Goal: Task Accomplishment & Management: Manage account settings

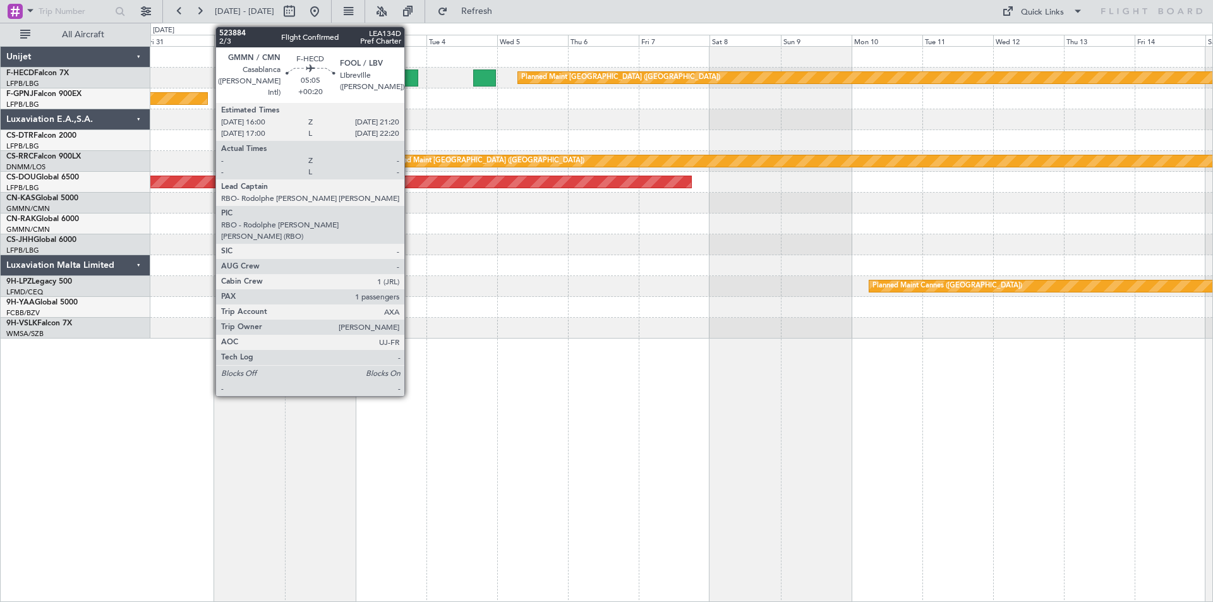
click at [410, 80] on div at bounding box center [410, 77] width 16 height 17
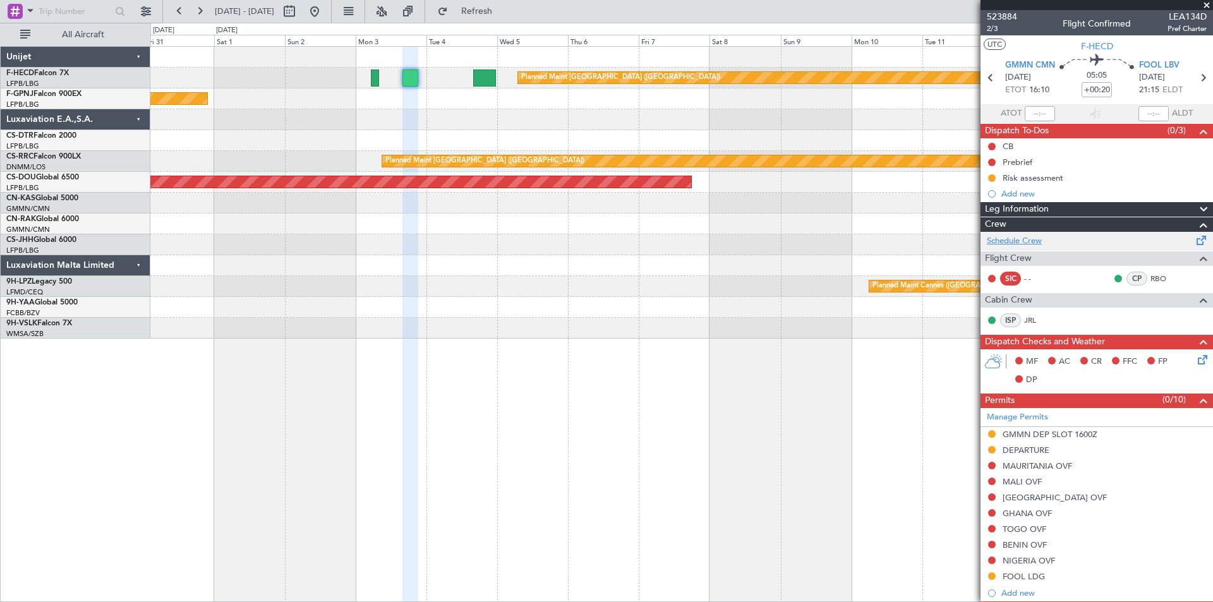
click at [1014, 238] on link "Schedule Crew" at bounding box center [1014, 241] width 55 height 13
click at [325, 8] on button at bounding box center [314, 11] width 20 height 20
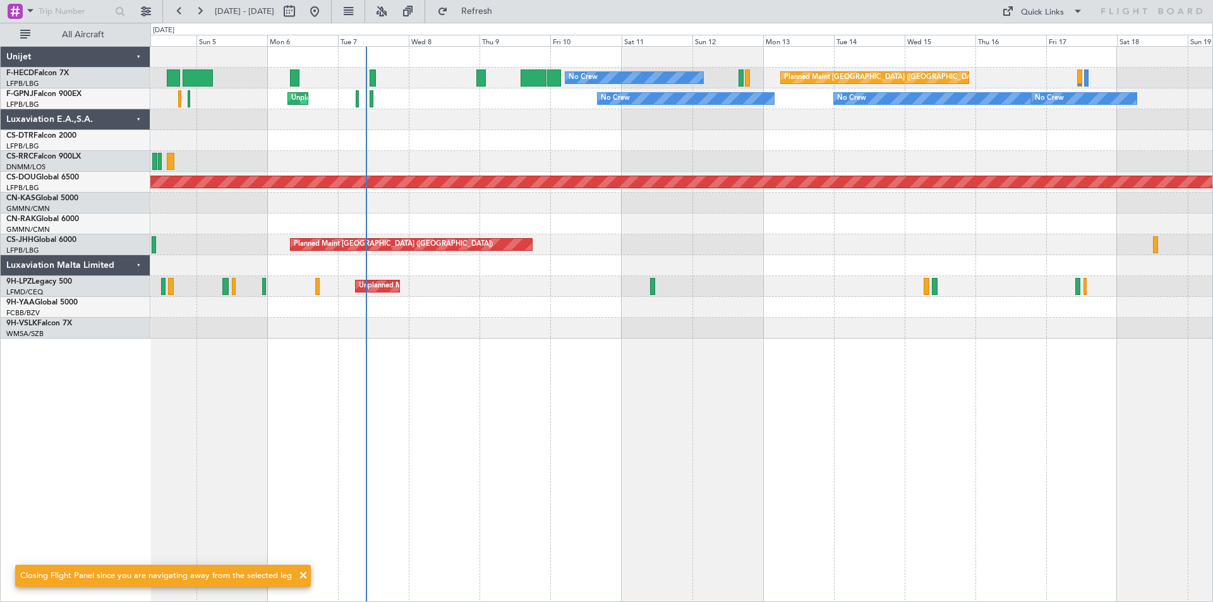
click at [644, 237] on div "Planned Maint [GEOGRAPHIC_DATA] ([GEOGRAPHIC_DATA]) No Crew No Crew AOG Maint […" at bounding box center [681, 193] width 1062 height 292
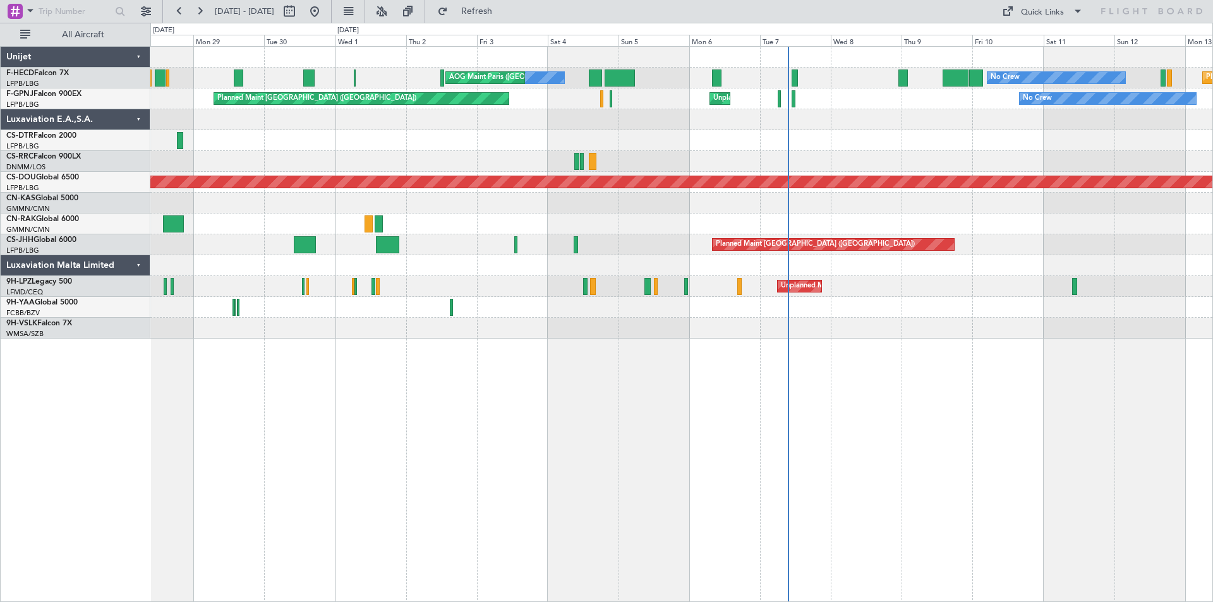
click at [733, 312] on div at bounding box center [681, 307] width 1062 height 21
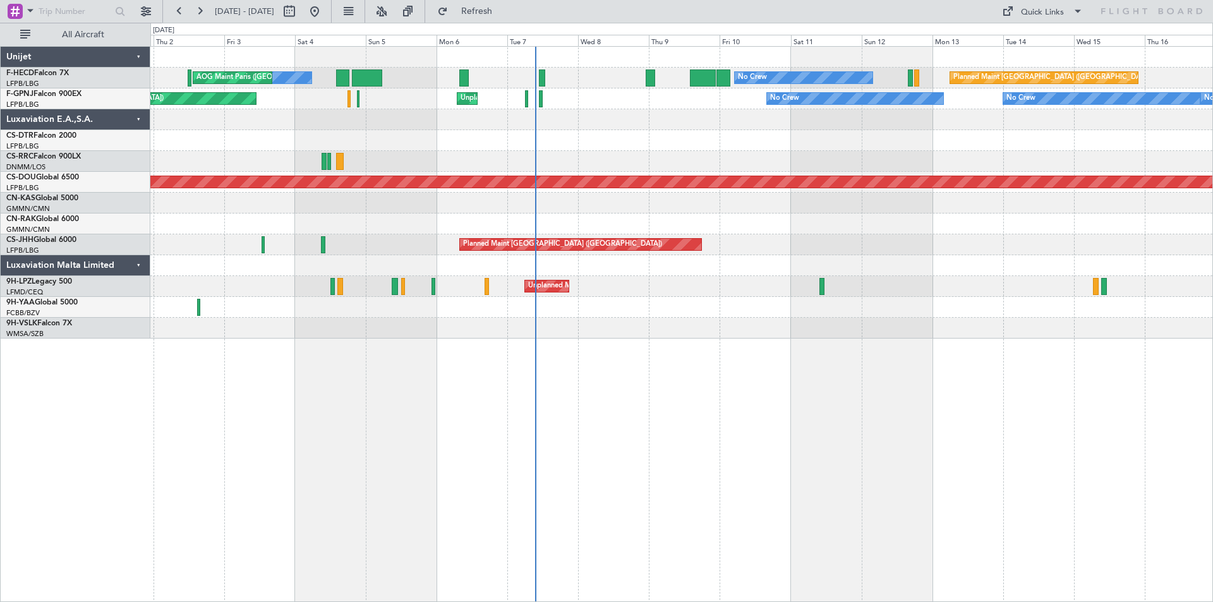
click at [749, 318] on div at bounding box center [681, 328] width 1062 height 21
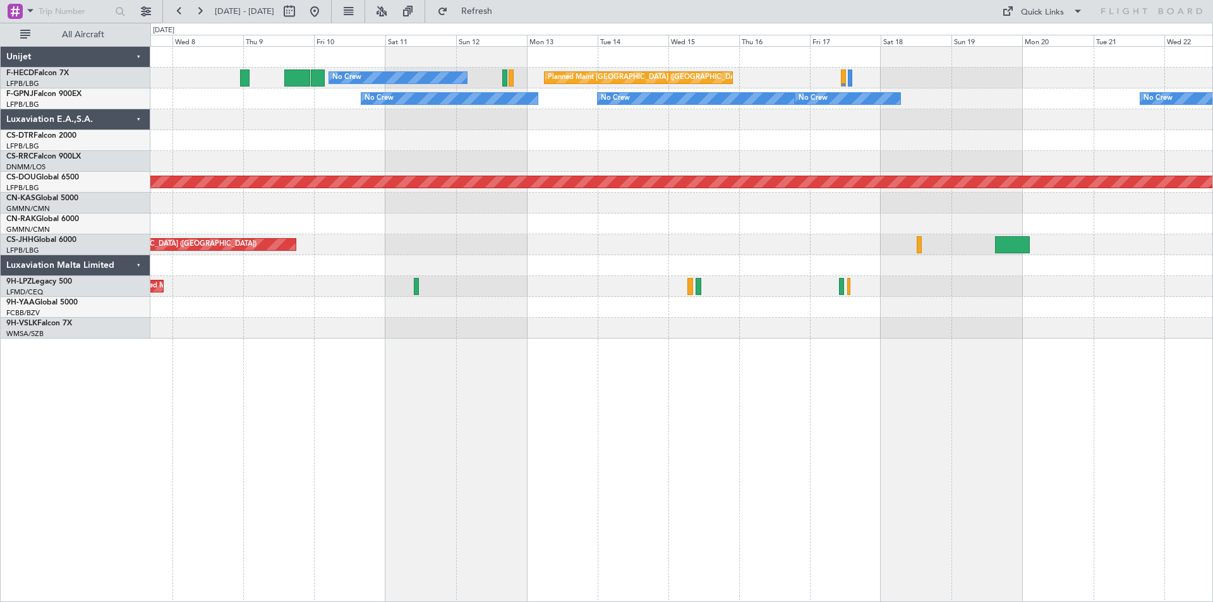
click at [586, 489] on div "Planned Maint [GEOGRAPHIC_DATA] ([GEOGRAPHIC_DATA]) No Crew No Crew No Crew No …" at bounding box center [681, 324] width 1062 height 556
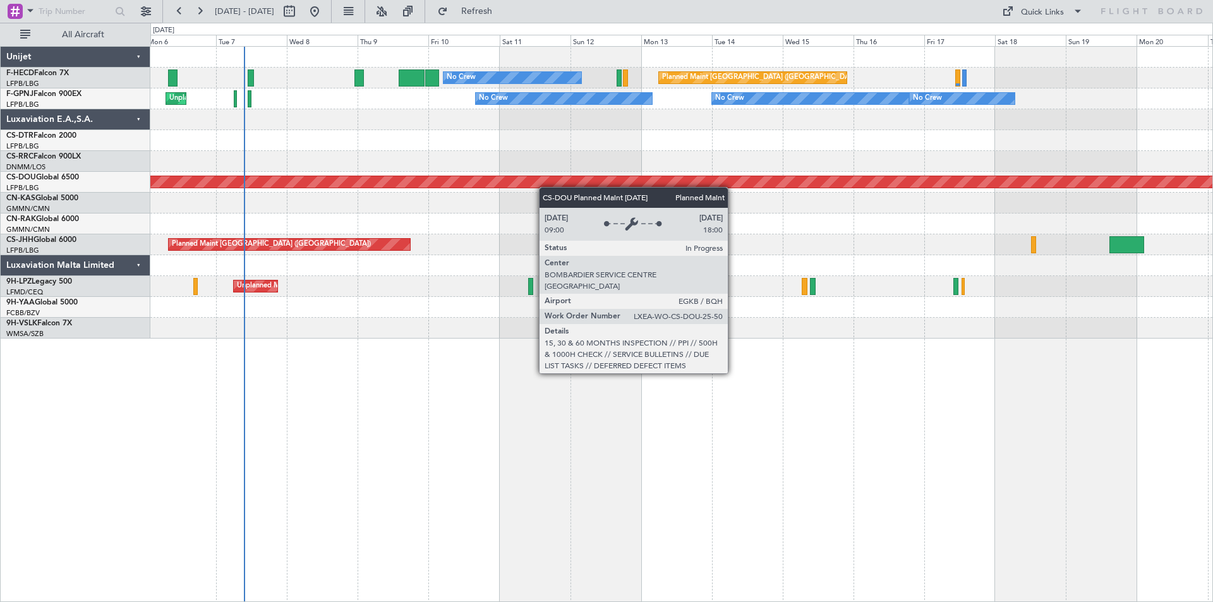
click at [339, 187] on div "Planned Maint [GEOGRAPHIC_DATA] ([GEOGRAPHIC_DATA]) No Crew AOG Maint [GEOGRAPH…" at bounding box center [681, 193] width 1062 height 292
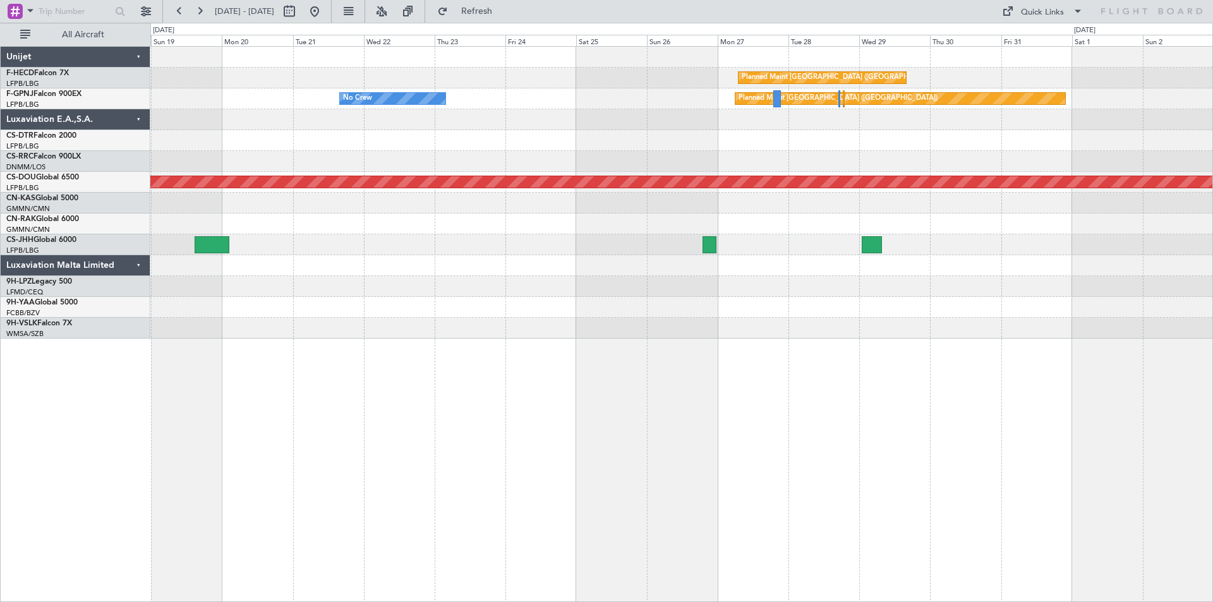
click at [180, 128] on div at bounding box center [681, 119] width 1062 height 21
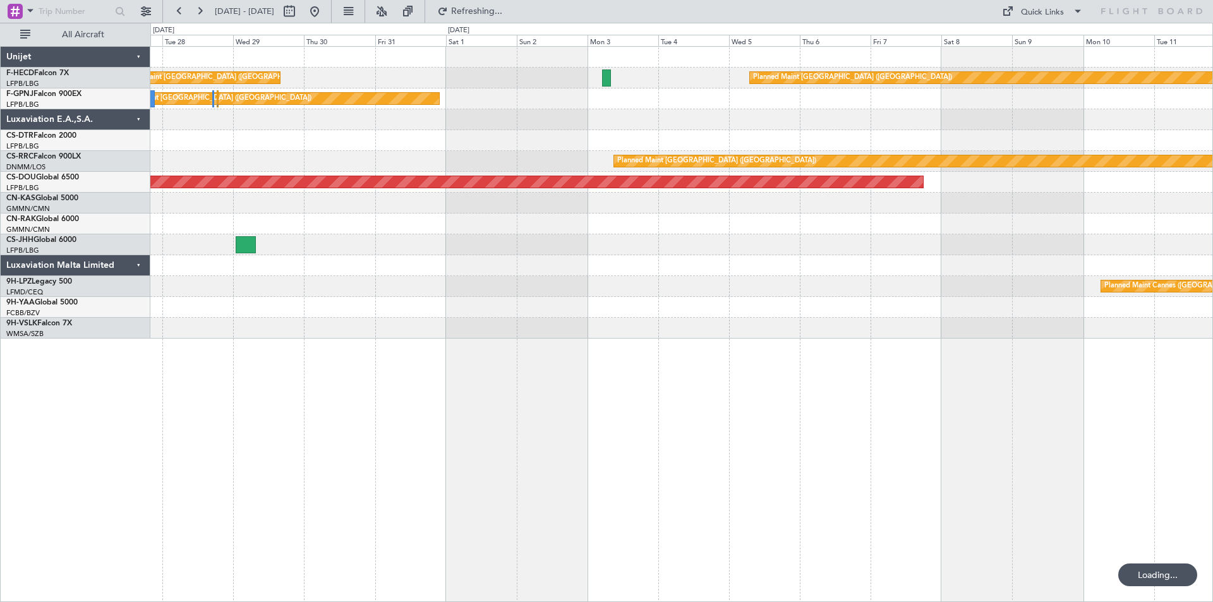
click at [384, 138] on div at bounding box center [681, 140] width 1062 height 21
